Goal: Information Seeking & Learning: Learn about a topic

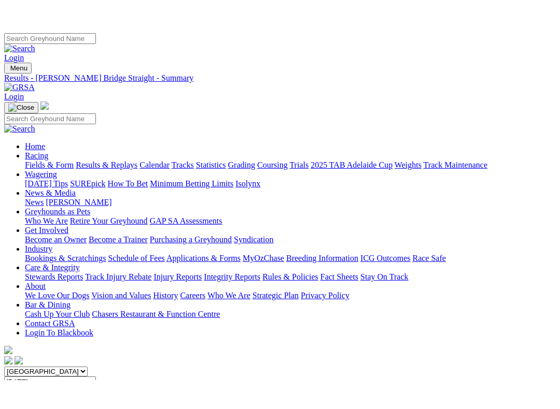
scroll to position [122, 0]
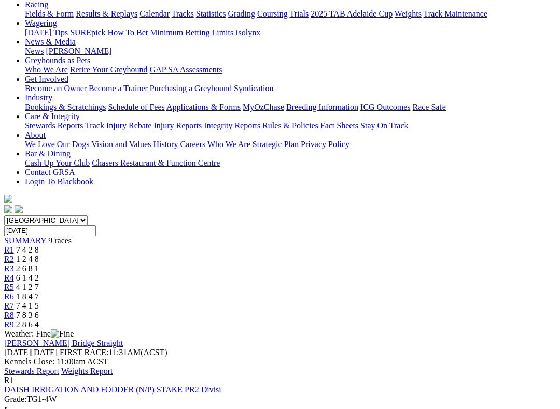
click at [59, 351] on link "Stewards Report" at bounding box center [31, 371] width 55 height 9
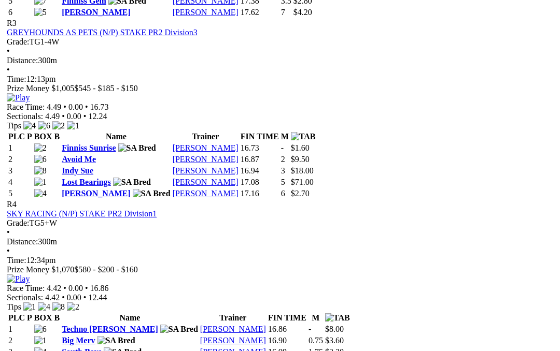
scroll to position [850, 0]
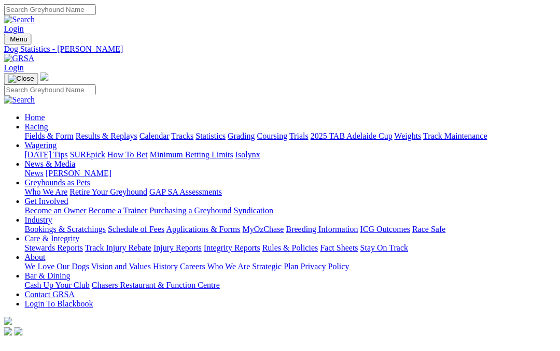
scroll to position [0, 146]
click at [80, 234] on link "Care & Integrity" at bounding box center [52, 238] width 55 height 9
click at [260, 244] on link "Integrity Reports" at bounding box center [232, 248] width 56 height 9
